Goal: Task Accomplishment & Management: Manage account settings

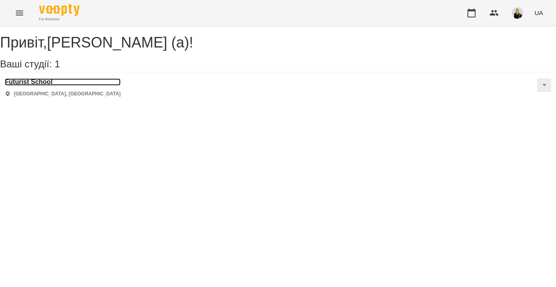
click at [47, 86] on h3 "Futurist School" at bounding box center [63, 81] width 116 height 7
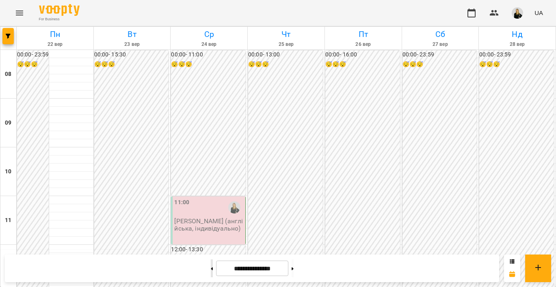
click at [211, 270] on button at bounding box center [212, 268] width 2 height 18
type input "**********"
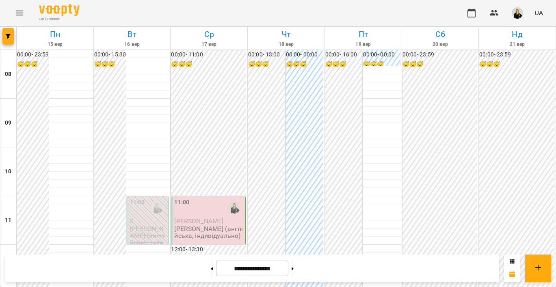
scroll to position [314, 0]
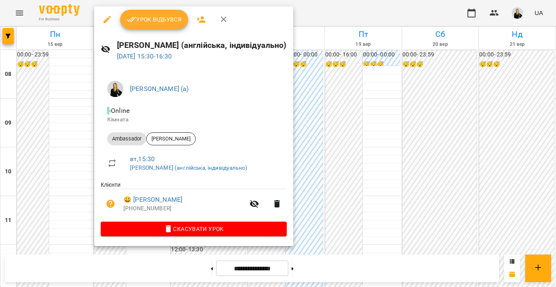
click at [169, 15] on span "Урок відбувся" at bounding box center [154, 20] width 55 height 10
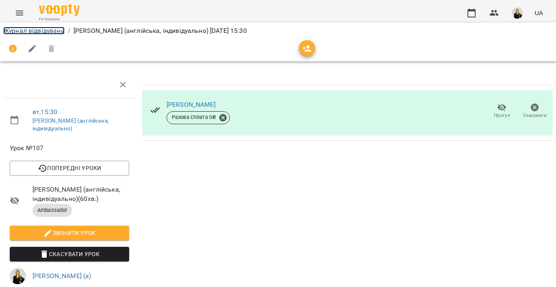
click at [52, 31] on link "Журнал відвідувань" at bounding box center [33, 31] width 61 height 8
